Goal: Task Accomplishment & Management: Manage account settings

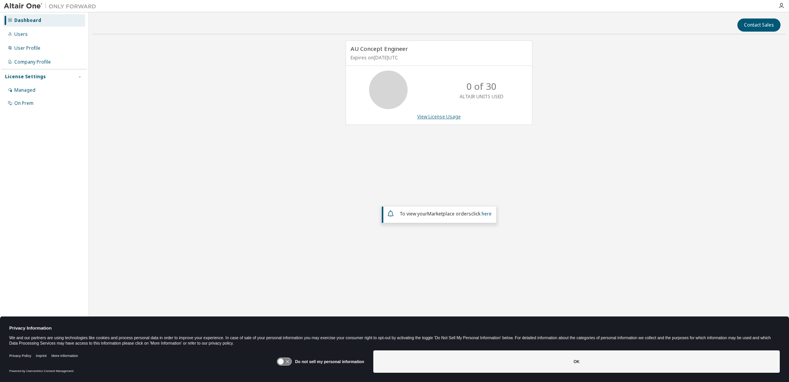
click at [448, 114] on link "View License Usage" at bounding box center [439, 116] width 44 height 7
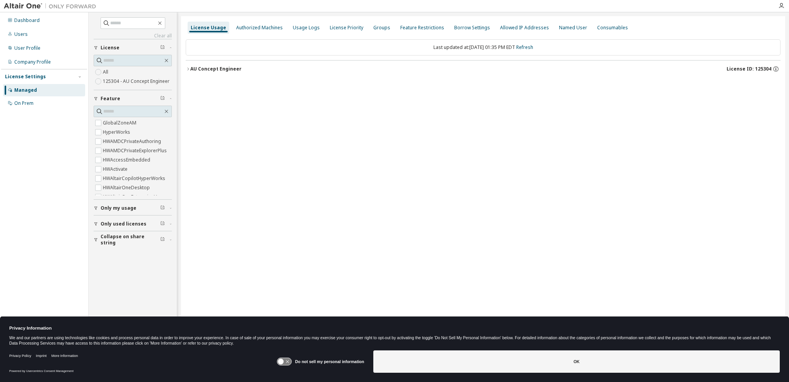
click at [217, 67] on div "AU Concept Engineer" at bounding box center [215, 69] width 51 height 6
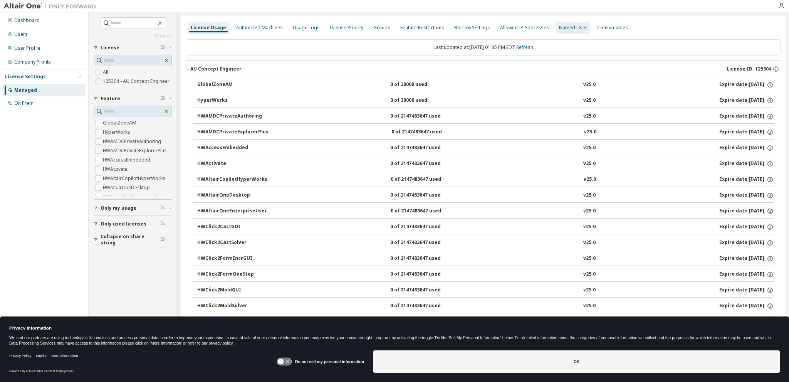
click at [569, 27] on div "Named User" at bounding box center [573, 28] width 28 height 6
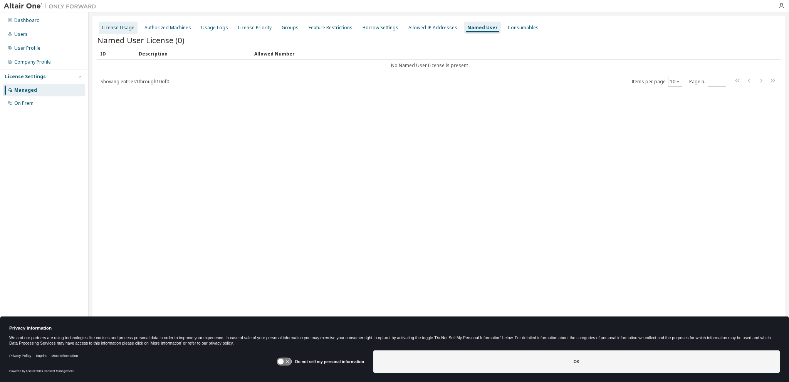
click at [121, 27] on div "License Usage" at bounding box center [118, 28] width 32 height 6
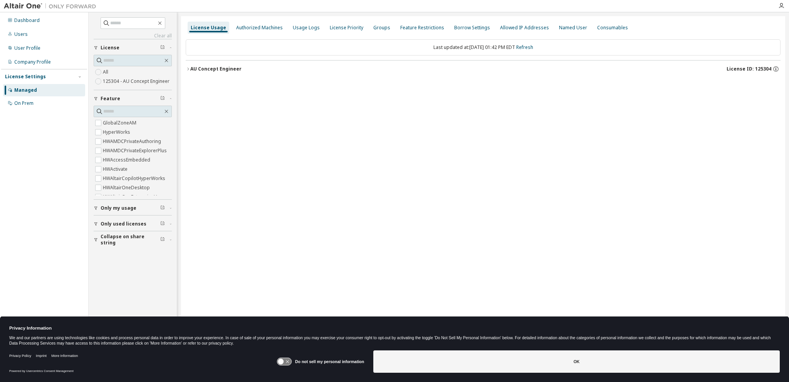
click at [187, 69] on icon "button" at bounding box center [188, 69] width 5 height 5
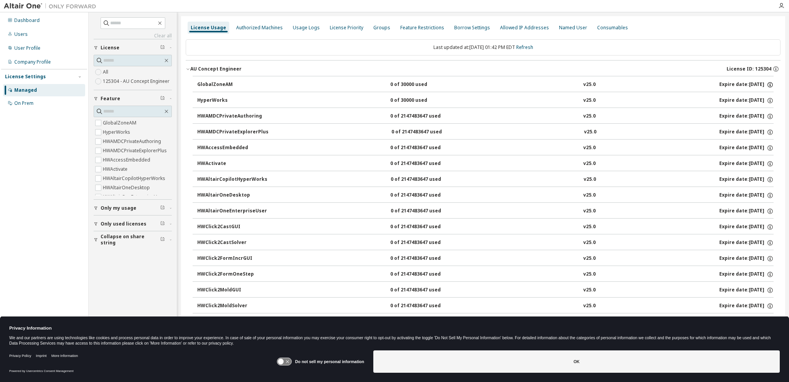
click at [767, 83] on icon "button" at bounding box center [770, 84] width 7 height 7
click at [654, 44] on div "Last updated at: Fri 2025-09-05 01:42 PM EDT Refresh" at bounding box center [483, 47] width 595 height 16
click at [22, 33] on div "Users" at bounding box center [20, 34] width 13 height 6
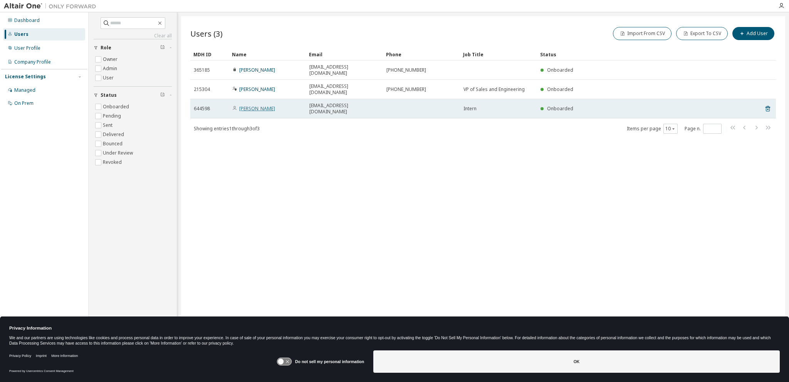
click at [254, 105] on link "Caroline Beachler" at bounding box center [257, 108] width 36 height 7
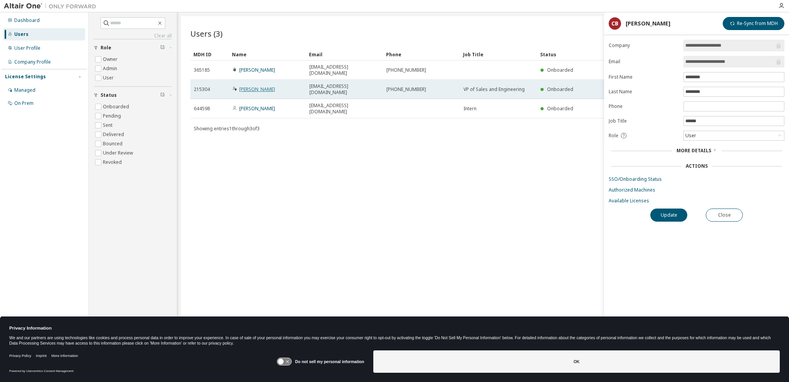
click at [255, 86] on link "Chris Bigler" at bounding box center [257, 89] width 36 height 7
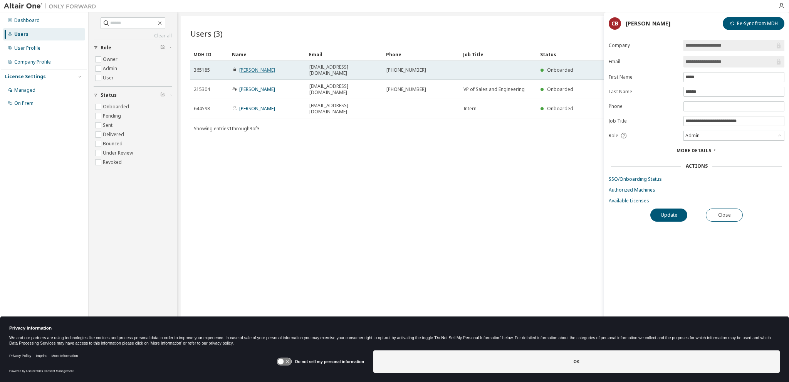
click at [257, 68] on link "Dan Keeney" at bounding box center [257, 70] width 36 height 7
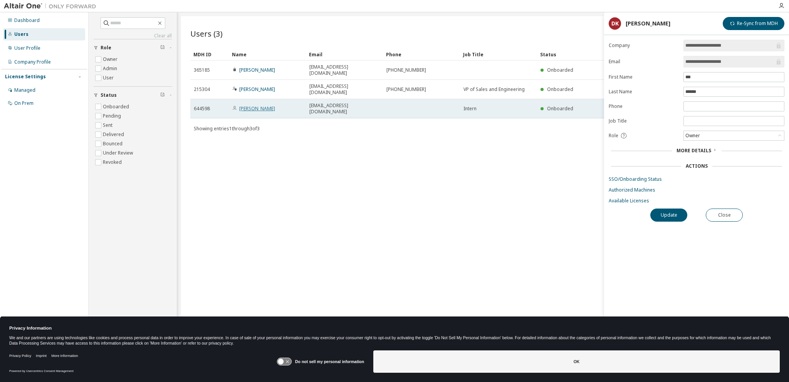
click at [262, 105] on link "Caroline Beachler" at bounding box center [257, 108] width 36 height 7
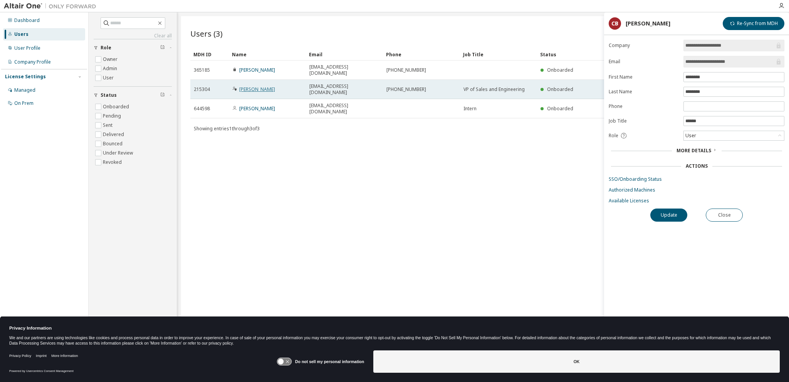
click at [257, 86] on link "Chris Bigler" at bounding box center [257, 89] width 36 height 7
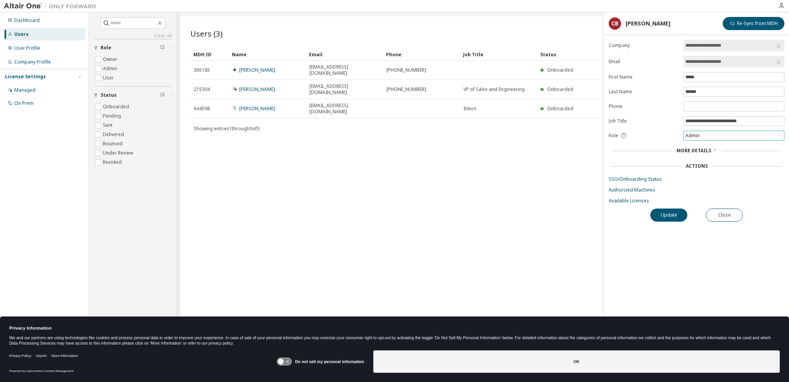
click at [778, 134] on icon at bounding box center [780, 136] width 8 height 8
click at [746, 248] on div "**********" at bounding box center [696, 199] width 185 height 319
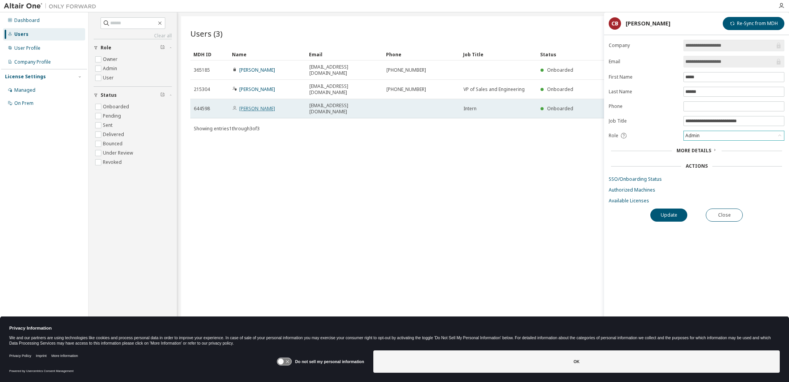
click at [262, 105] on link "Caroline Beachler" at bounding box center [257, 108] width 36 height 7
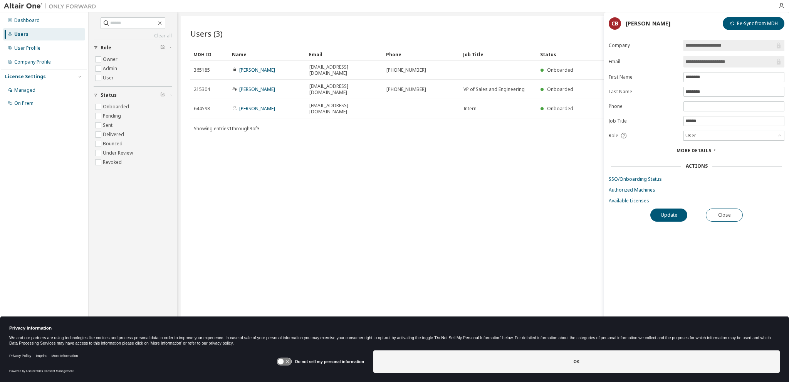
click at [693, 147] on span "More Details" at bounding box center [694, 150] width 35 height 7
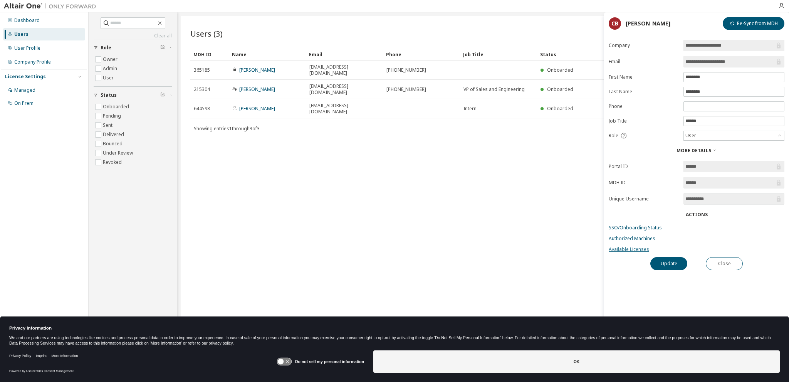
click at [621, 246] on link "Available Licenses" at bounding box center [697, 249] width 176 height 6
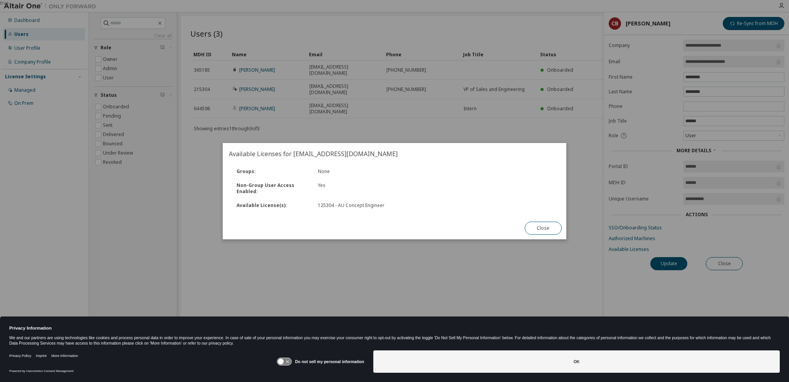
drag, startPoint x: 544, startPoint y: 229, endPoint x: 540, endPoint y: 229, distance: 3.9
click at [544, 229] on button "Close" at bounding box center [543, 228] width 37 height 13
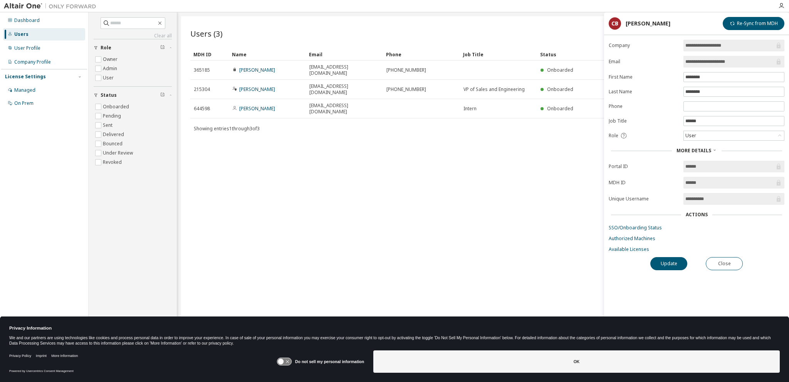
drag, startPoint x: 261, startPoint y: 94, endPoint x: 489, endPoint y: 214, distance: 257.2
click at [489, 214] on div "Users (3) Import From CSV Export To CSV Add User Clear Load Save Save As Field …" at bounding box center [483, 185] width 604 height 339
click at [728, 258] on button "Close" at bounding box center [724, 263] width 37 height 13
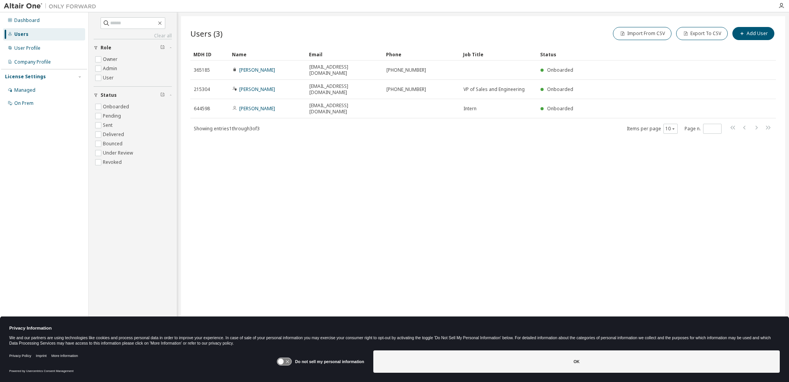
click at [284, 360] on g at bounding box center [284, 361] width 14 height 7
click at [284, 360] on icon at bounding box center [284, 361] width 14 height 7
click at [283, 362] on g at bounding box center [284, 361] width 14 height 7
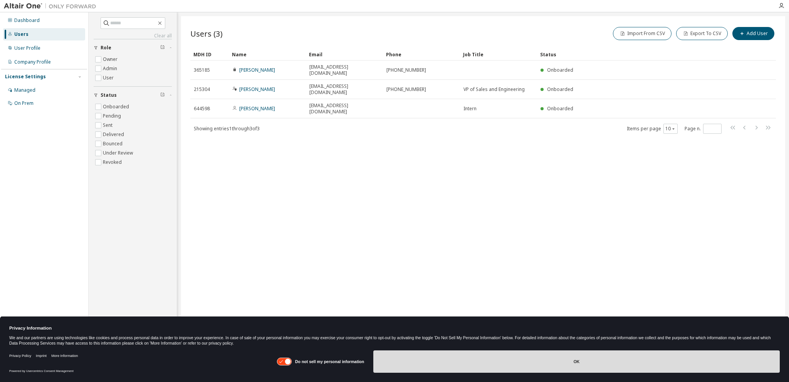
click at [607, 363] on button "OK" at bounding box center [576, 361] width 407 height 22
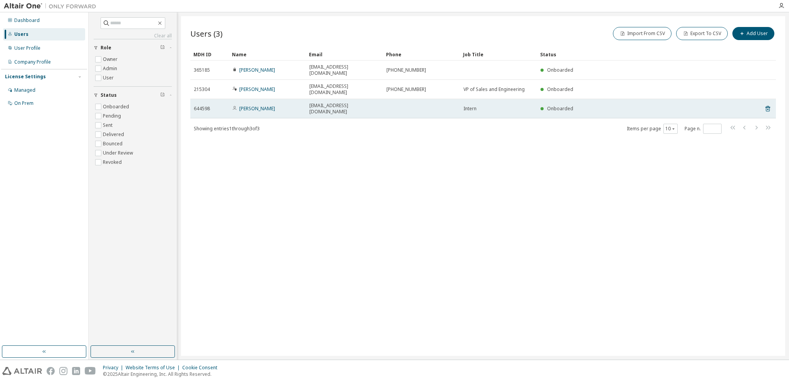
click at [304, 99] on td "Caroline Beachler" at bounding box center [267, 108] width 77 height 19
click at [275, 105] on link "Caroline Beachler" at bounding box center [257, 108] width 36 height 7
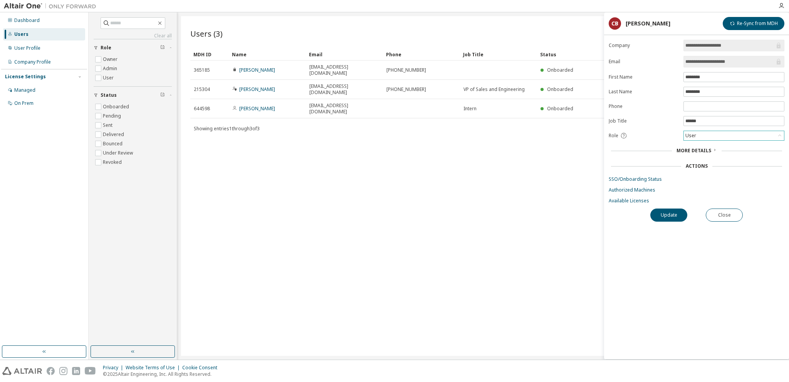
click at [779, 133] on icon at bounding box center [780, 136] width 8 height 8
click at [624, 187] on link "Authorized Machines" at bounding box center [697, 190] width 176 height 6
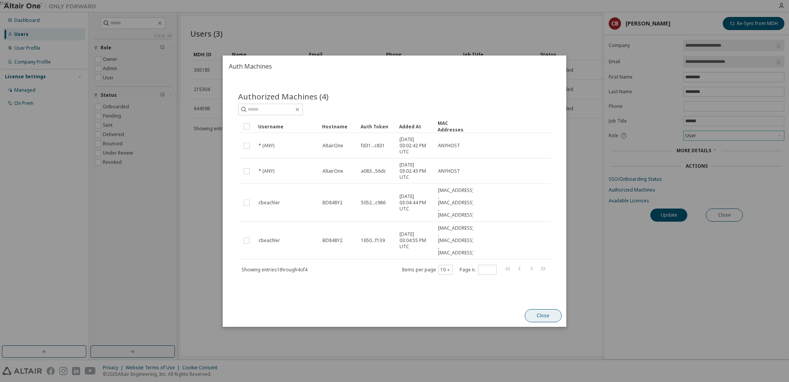
click at [541, 311] on button "Close" at bounding box center [543, 315] width 37 height 13
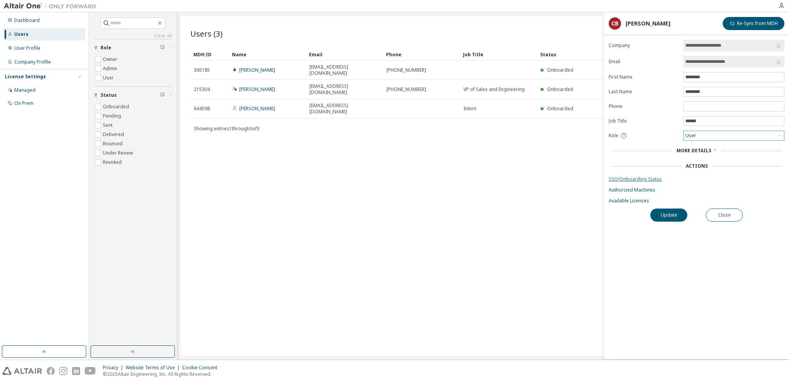
click at [622, 179] on link "SSO/Onboarding Status" at bounding box center [697, 179] width 176 height 6
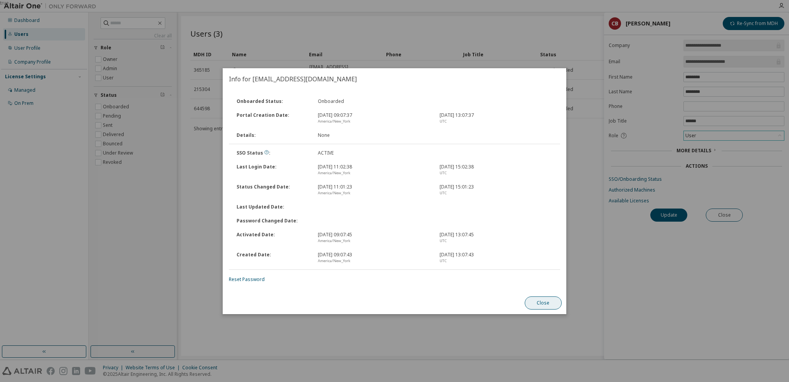
click at [540, 302] on button "Close" at bounding box center [543, 302] width 37 height 13
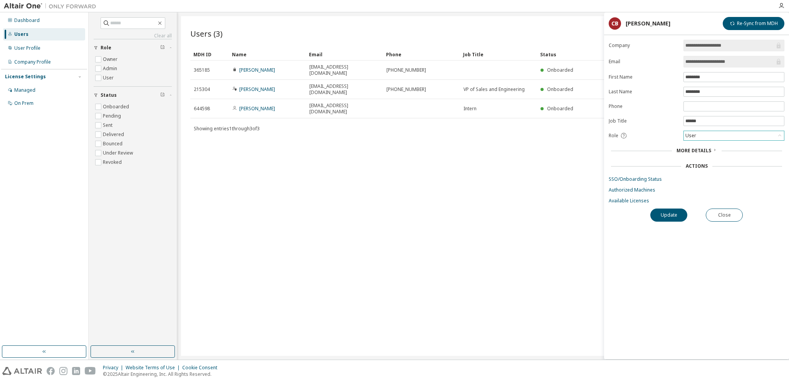
click at [689, 148] on span "More Details" at bounding box center [694, 150] width 35 height 7
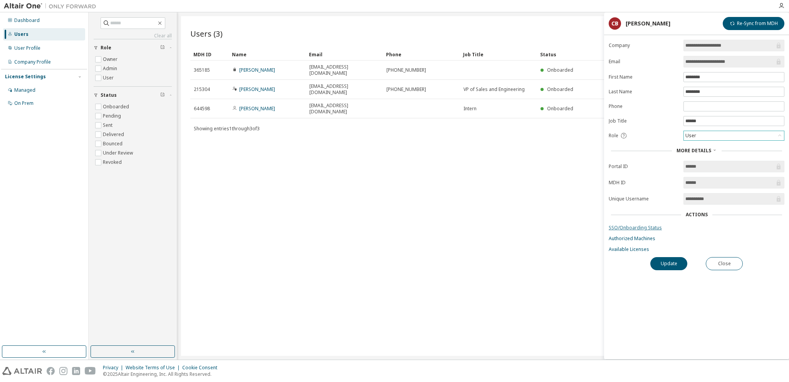
click at [623, 225] on link "SSO/Onboarding Status" at bounding box center [697, 228] width 176 height 6
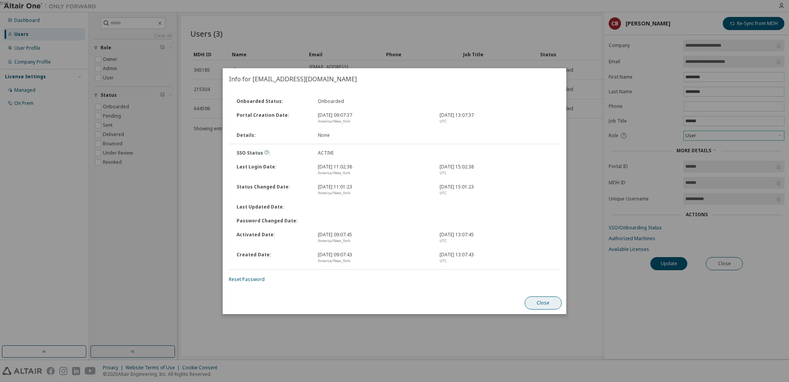
click at [541, 300] on button "Close" at bounding box center [543, 302] width 37 height 13
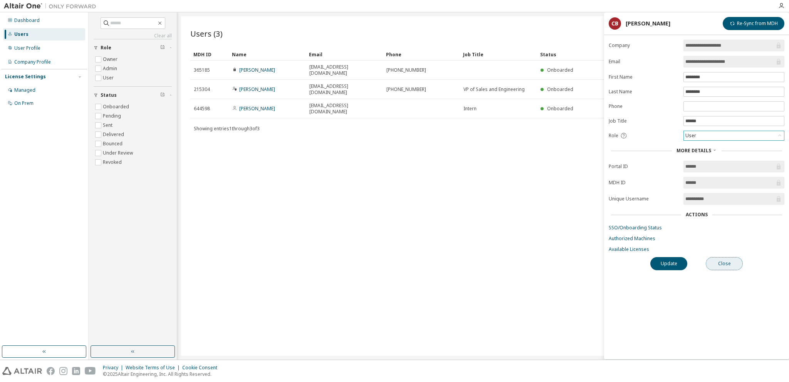
click at [728, 260] on button "Close" at bounding box center [724, 263] width 37 height 13
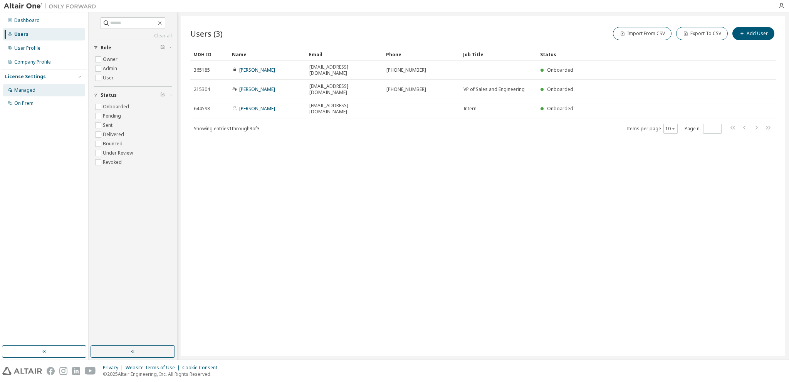
click at [26, 92] on div "Managed" at bounding box center [24, 90] width 21 height 6
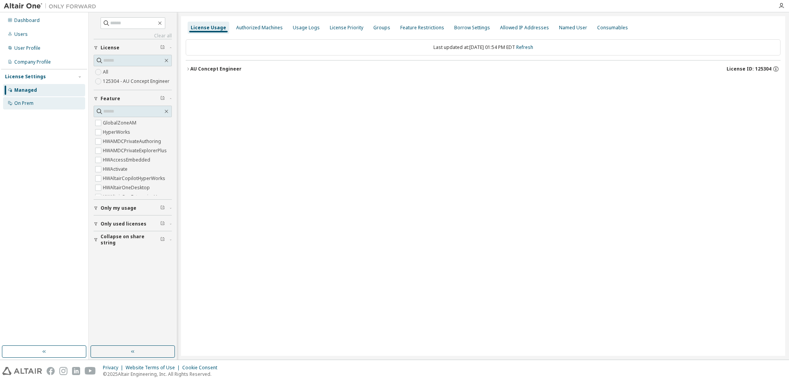
click at [25, 103] on div "On Prem" at bounding box center [23, 103] width 19 height 6
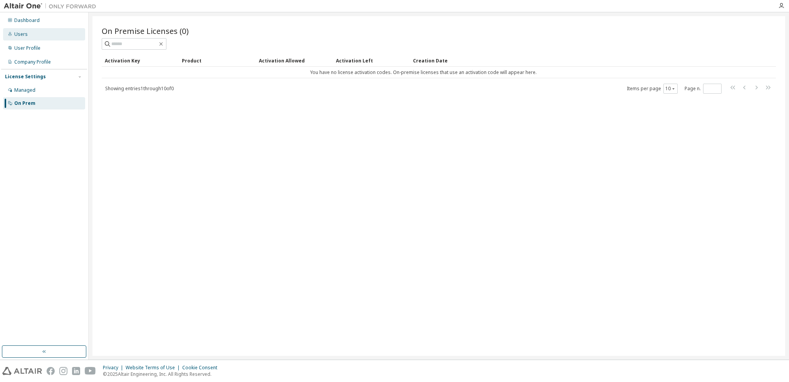
click at [21, 33] on div "Users" at bounding box center [20, 34] width 13 height 6
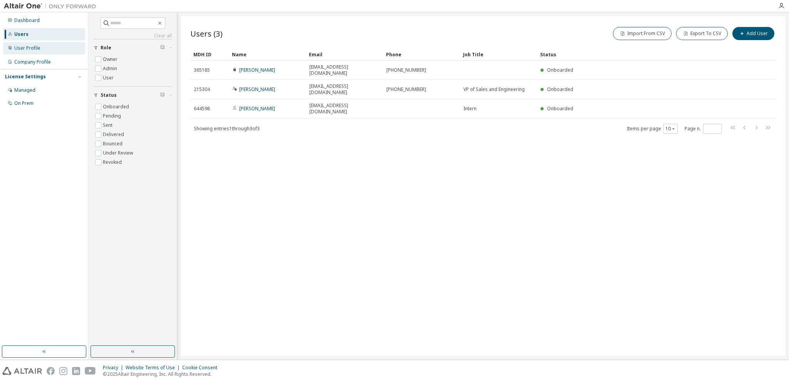
click at [23, 46] on div "User Profile" at bounding box center [27, 48] width 26 height 6
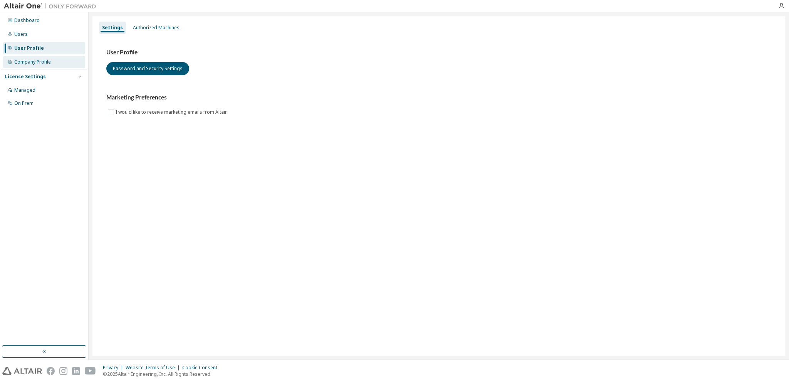
click at [29, 60] on div "Company Profile" at bounding box center [32, 62] width 37 height 6
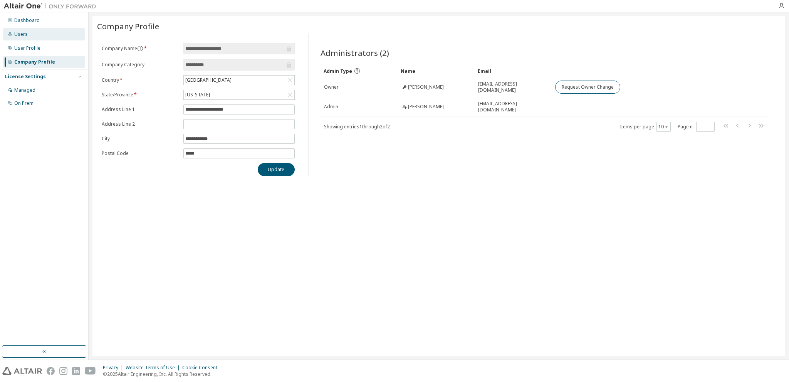
click at [24, 35] on div "Users" at bounding box center [20, 34] width 13 height 6
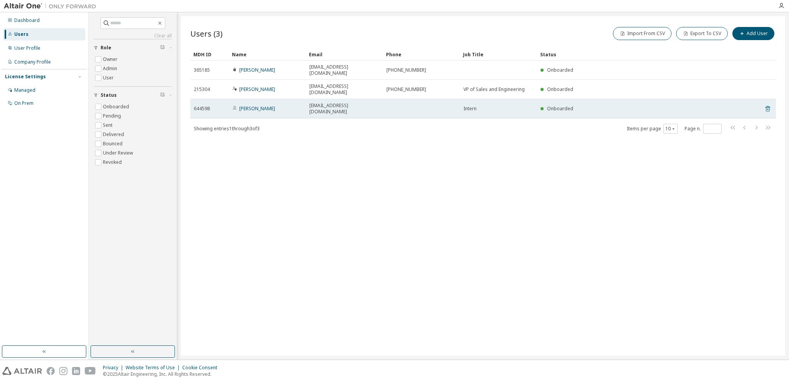
click at [768, 104] on icon at bounding box center [767, 108] width 7 height 9
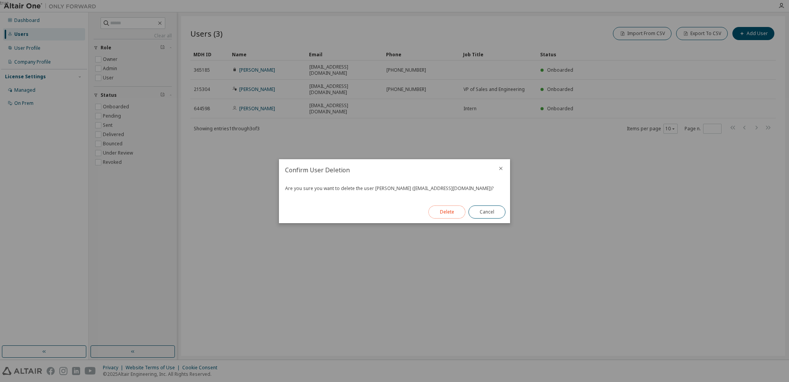
click at [450, 210] on button "Delete" at bounding box center [446, 211] width 37 height 13
click at [492, 211] on button "Close" at bounding box center [487, 211] width 37 height 13
